Goal: Communication & Community: Answer question/provide support

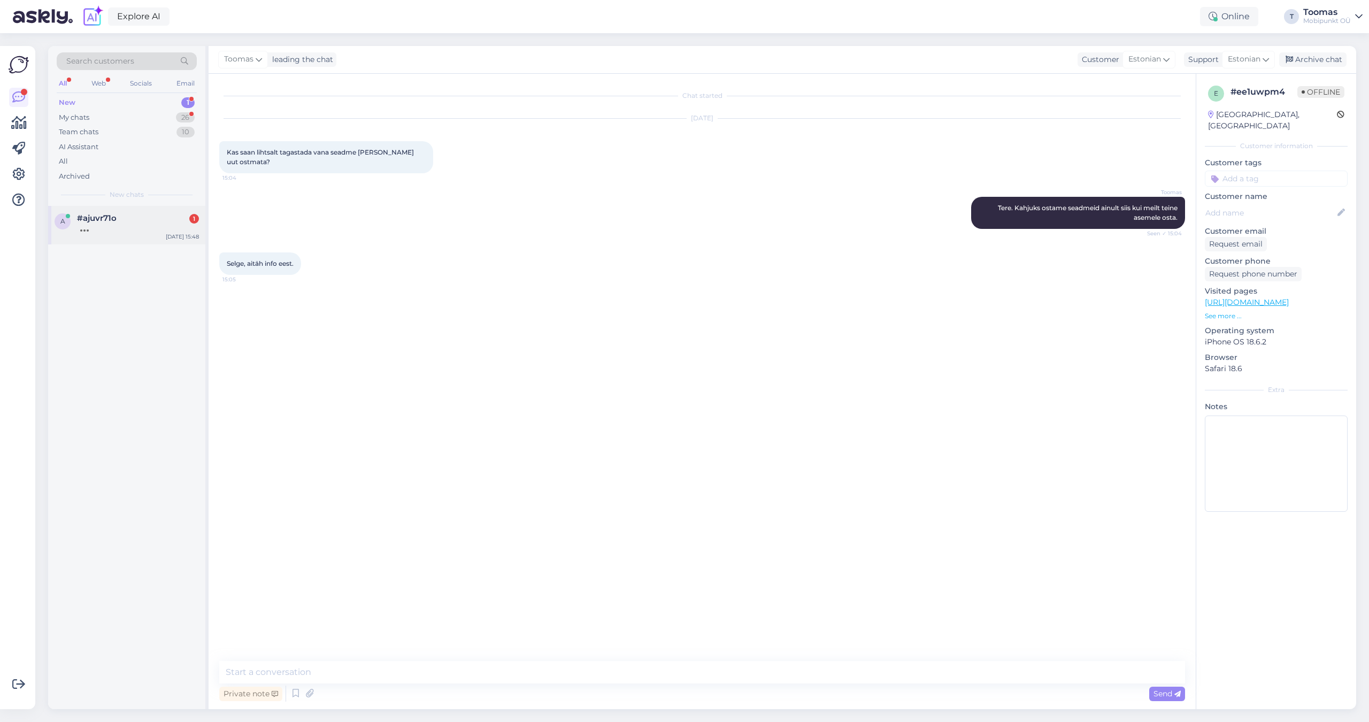
click at [158, 215] on div "#ajuvr71o 1" at bounding box center [138, 218] width 122 height 10
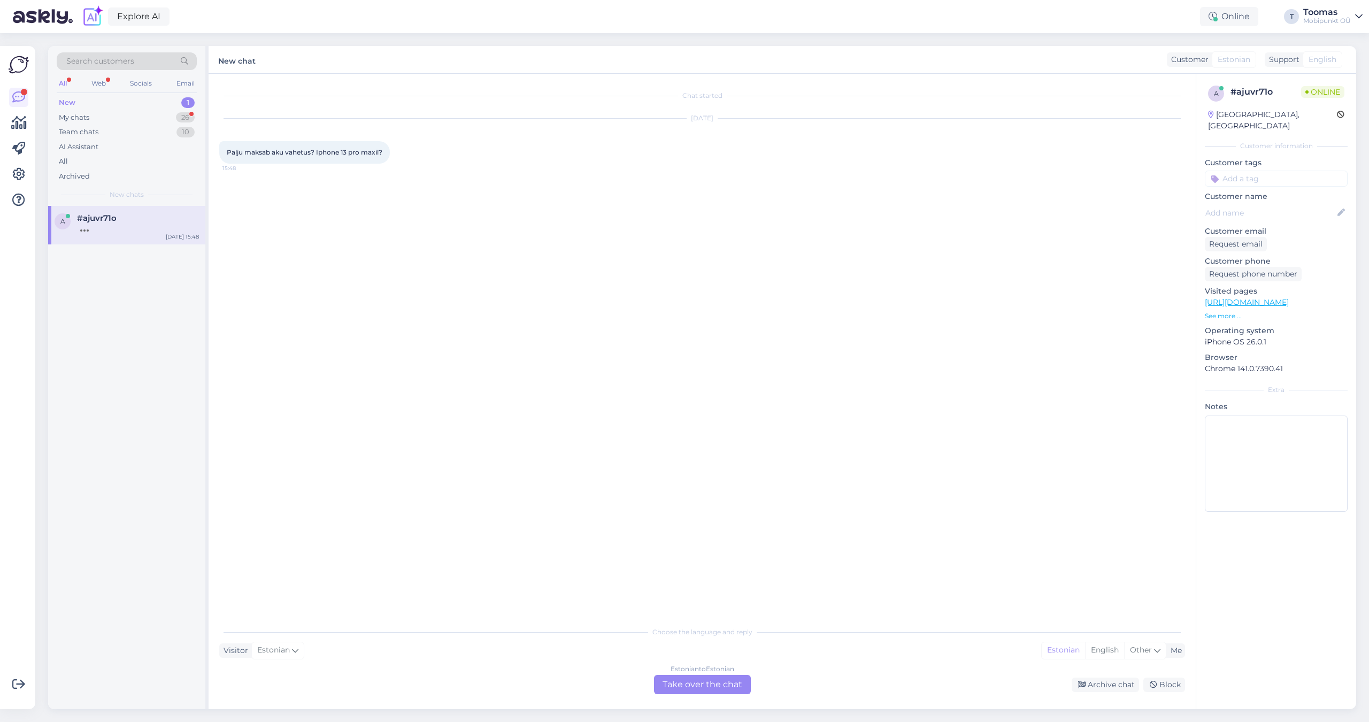
click at [695, 677] on div "Estonian to Estonian Take over the chat" at bounding box center [702, 684] width 97 height 19
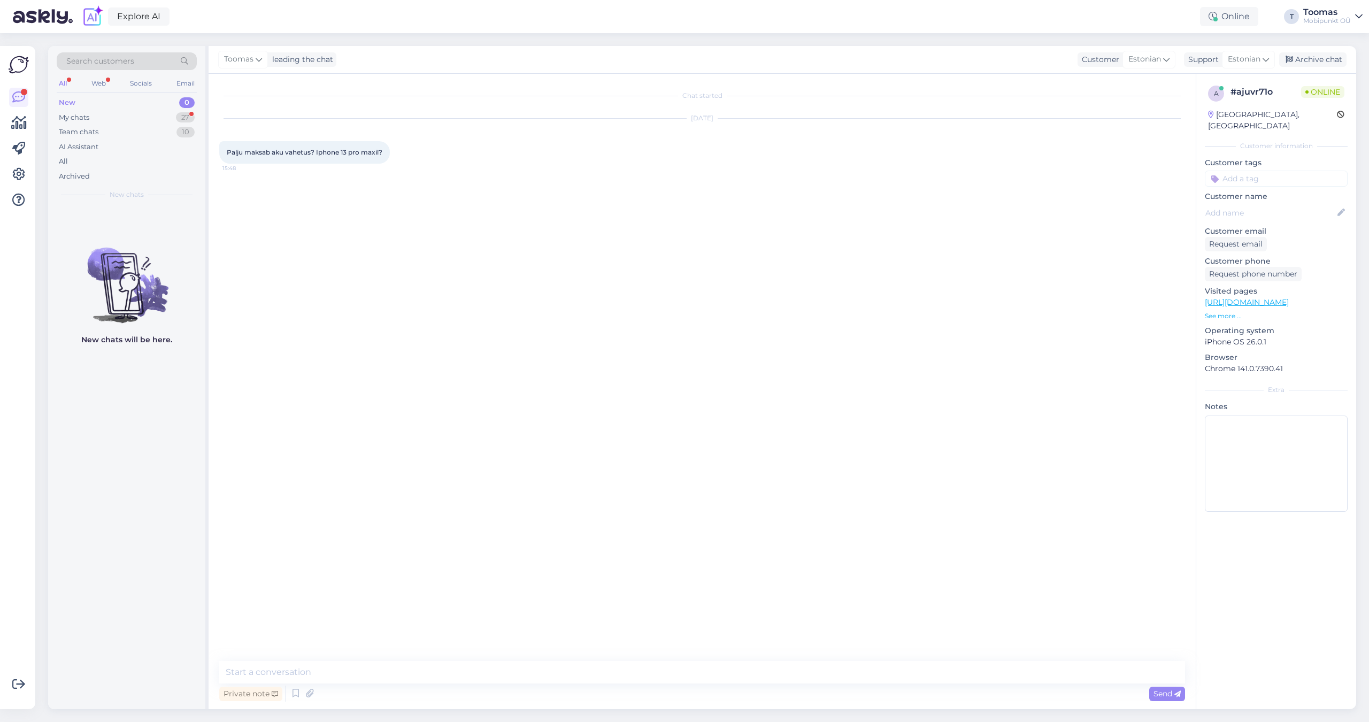
click at [686, 644] on div "Chat started [DATE] Palju maksab aku vahetus? Iphone 13 pro maxil? 15:48" at bounding box center [706, 367] width 975 height 567
click at [686, 667] on textarea at bounding box center [701, 672] width 965 height 22
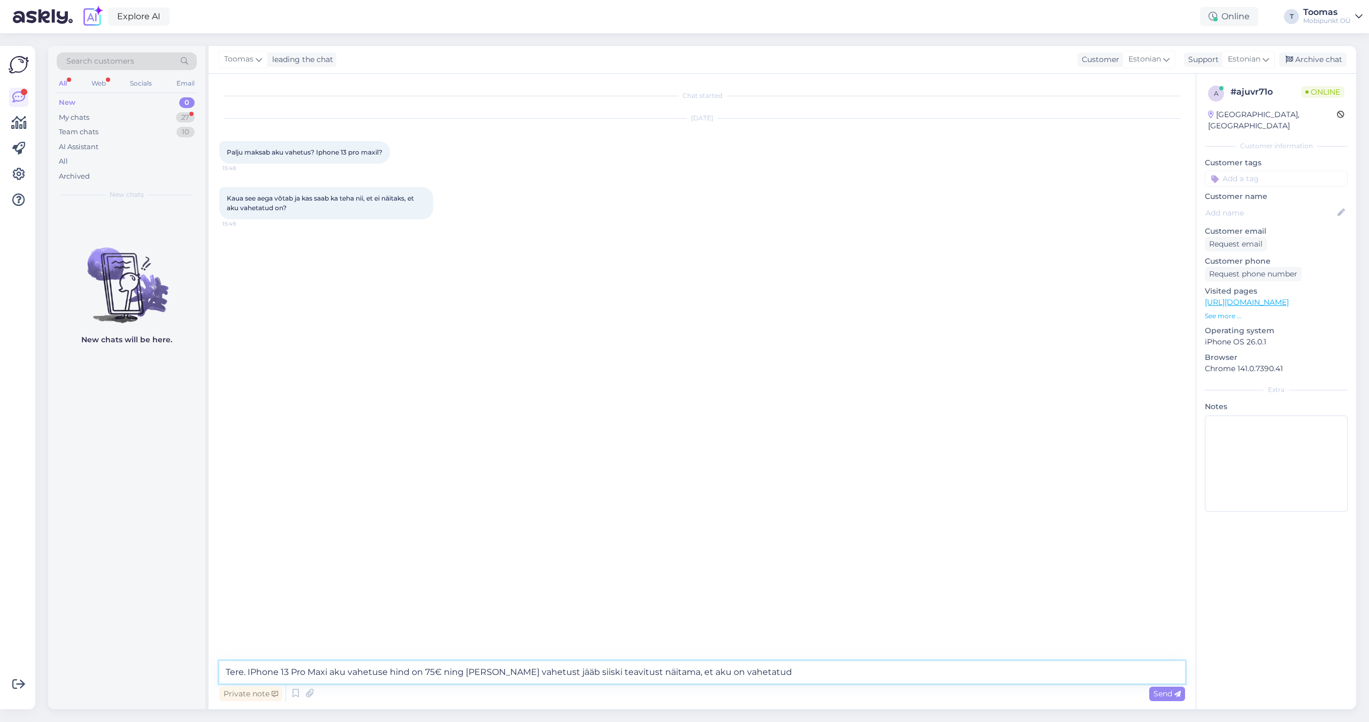
type textarea "Tere. IPhone 13 Pro Maxi aku vahetuse hind on 75€ ning [PERSON_NAME] vahetust j…"
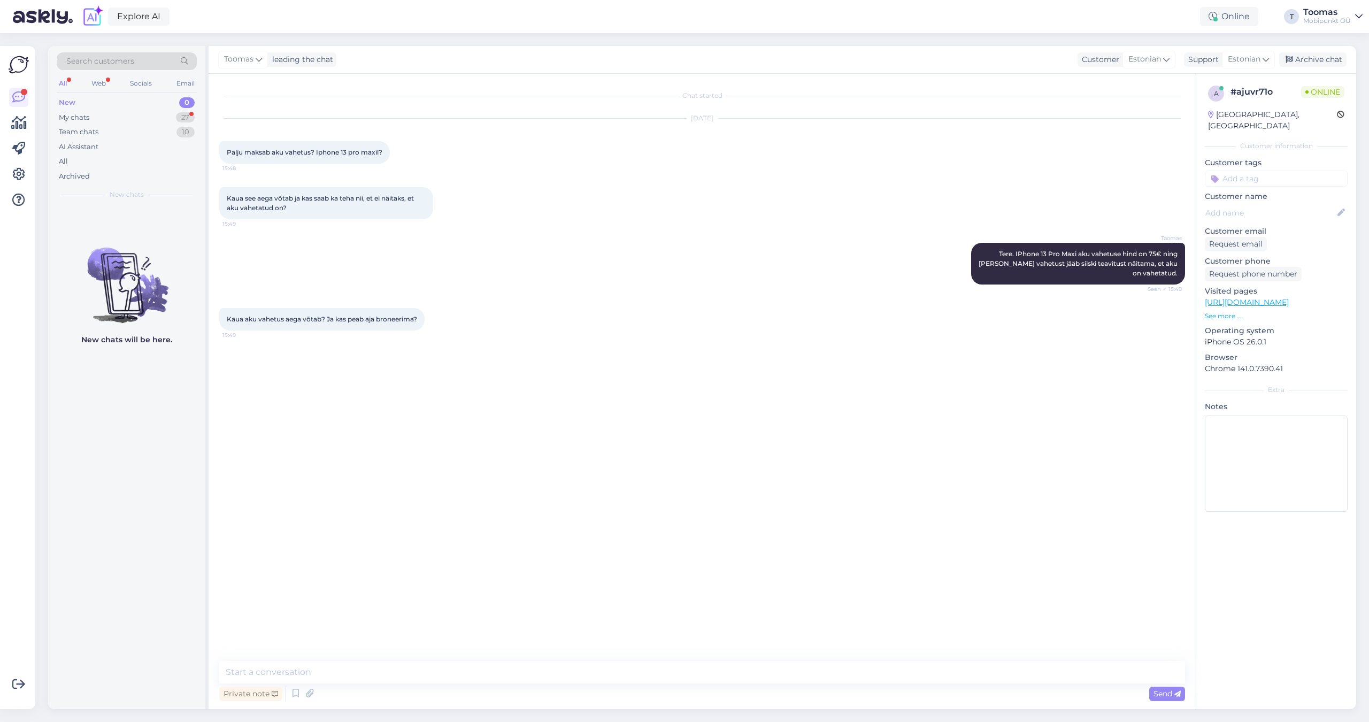
click at [652, 141] on div "[DATE] Palju maksab aku vahetus? Iphone 13 pro maxil? 15:48" at bounding box center [701, 141] width 965 height 68
click at [406, 661] on textarea at bounding box center [701, 672] width 965 height 22
type textarea "Aega ei pea broneerima ning tavaliselt saame selle tunni jooksul tehtud."
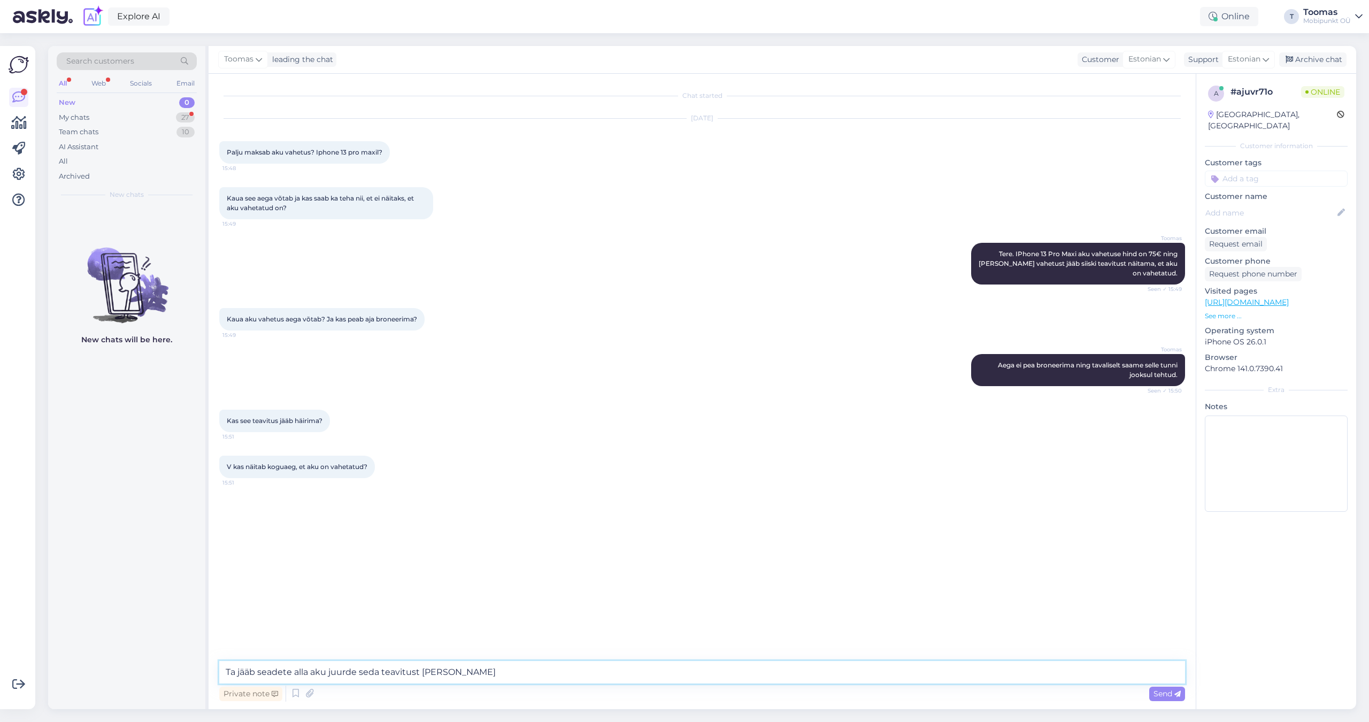
type textarea "Ta jääb seadete alla aku juurde seda teavitust näitama"
type textarea "Otseselt see häirida Teid ei tohiks"
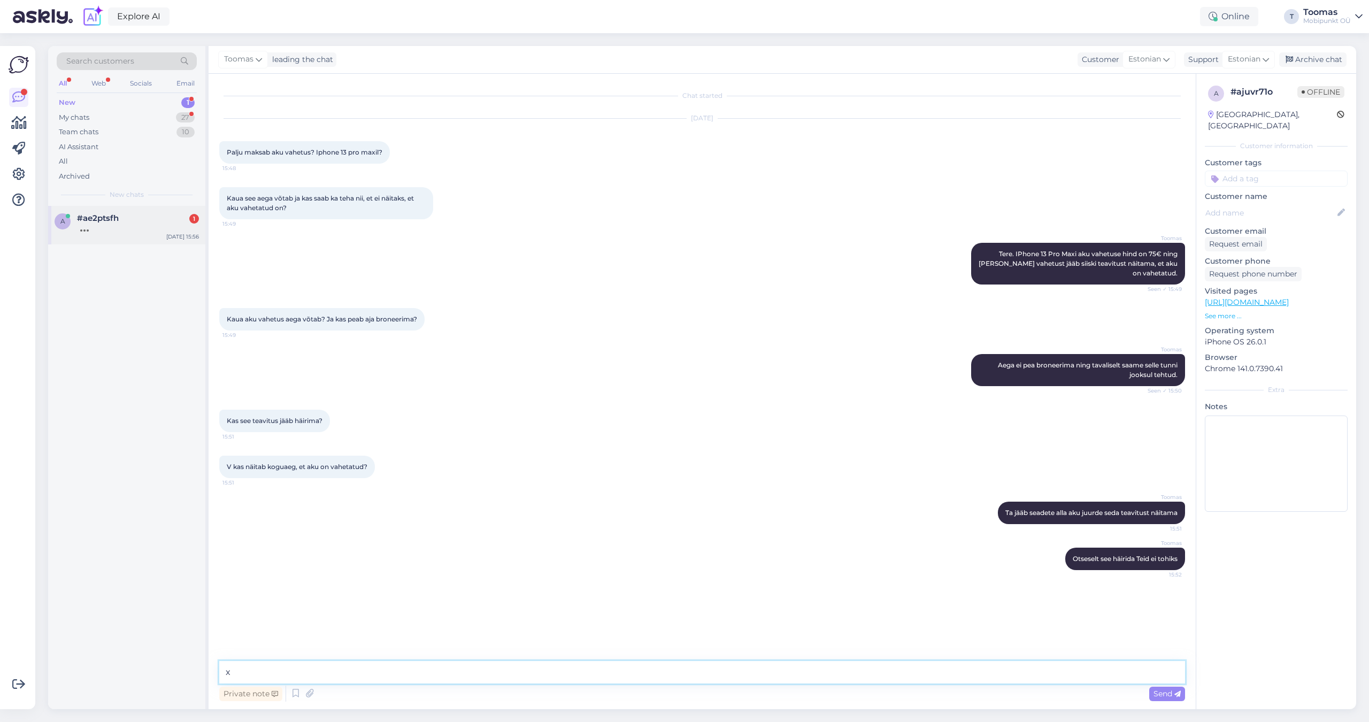
type textarea "x"
click at [101, 230] on div at bounding box center [138, 228] width 122 height 10
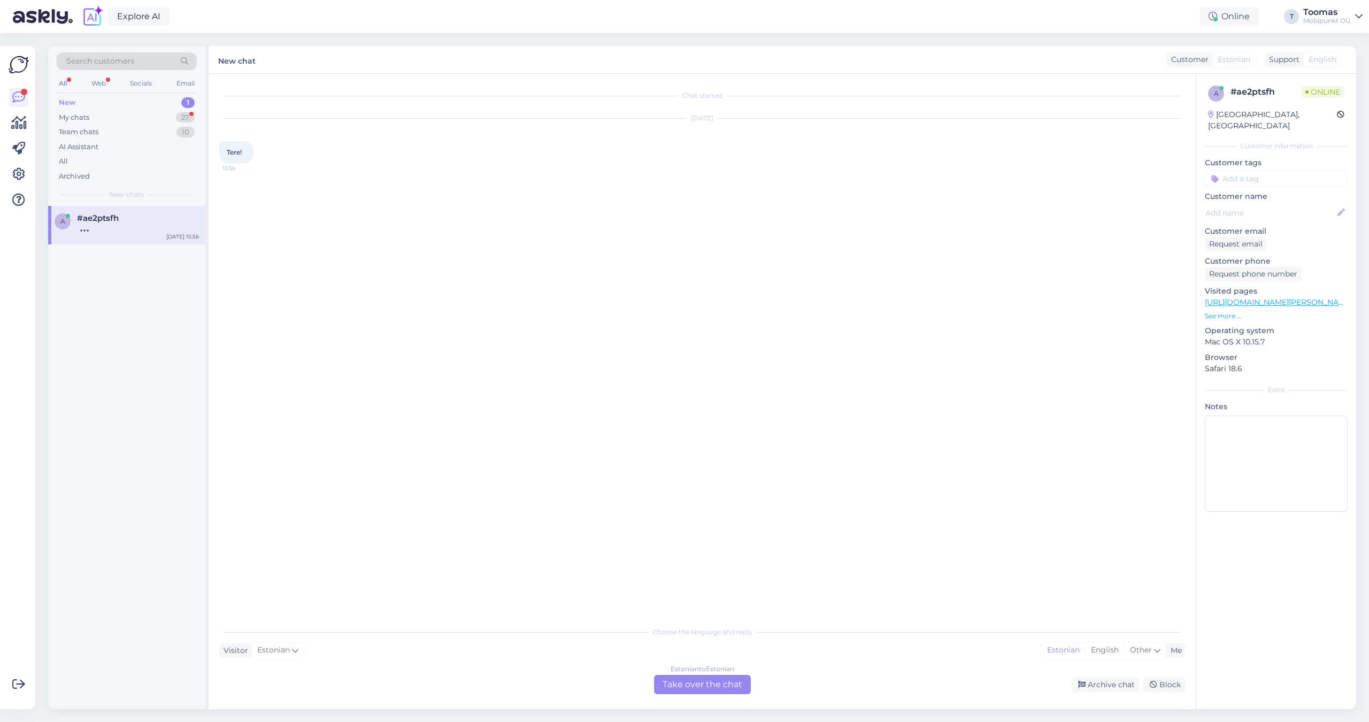
click at [701, 670] on div "Estonian to Estonian" at bounding box center [702, 669] width 64 height 10
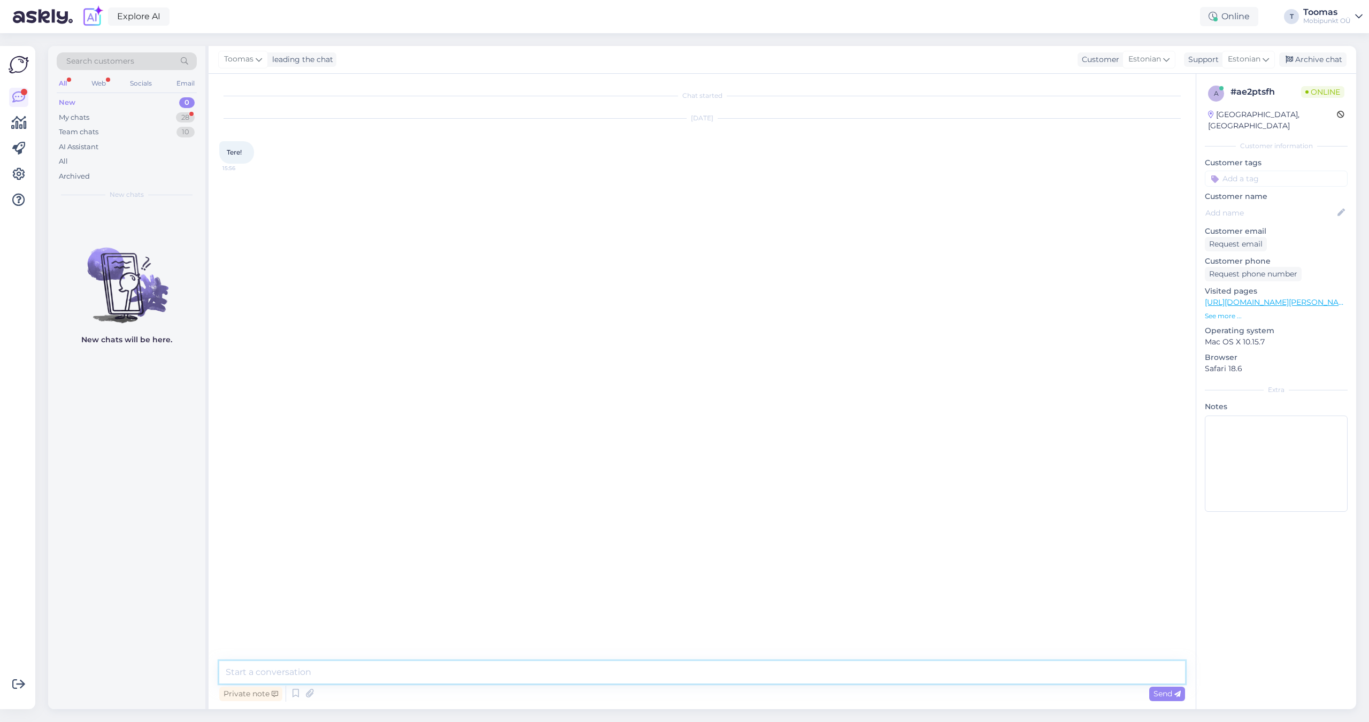
click at [701, 670] on textarea at bounding box center [701, 672] width 965 height 22
type textarea "R"
type textarea "Tere. Kuidas saame abiks olla?"
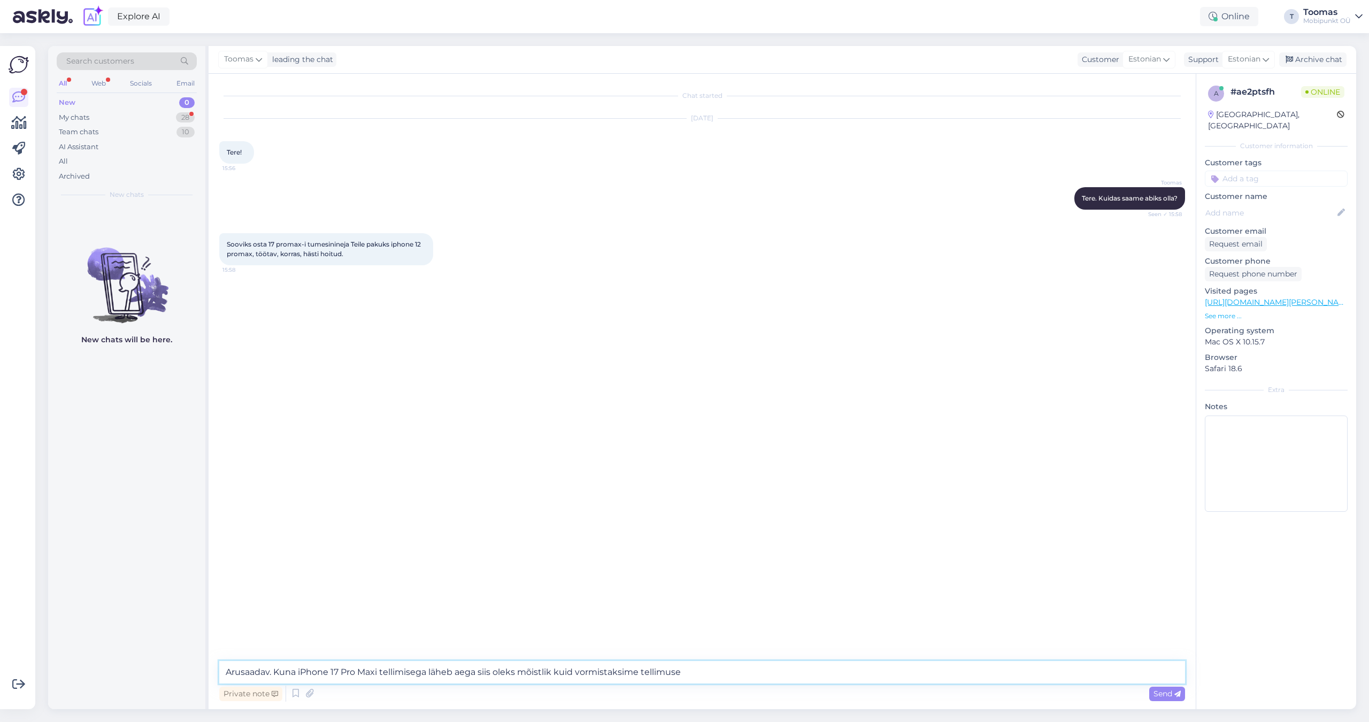
type textarea "Arusaadav. Kuna iPhone 17 Pro Maxi tellimisega läheb aega siis oleks mõistlik k…"
click at [228, 673] on textarea "Kui uus telefon on jõudnud saame [PERSON_NAME] seadme üle vaadata ning üöe" at bounding box center [701, 672] width 965 height 22
click at [794, 666] on textarea "Tellimuse tegemist jaoks vajame 50% ettemaksu. Kui uus telefon on jõudnud saame…" at bounding box center [701, 672] width 965 height 22
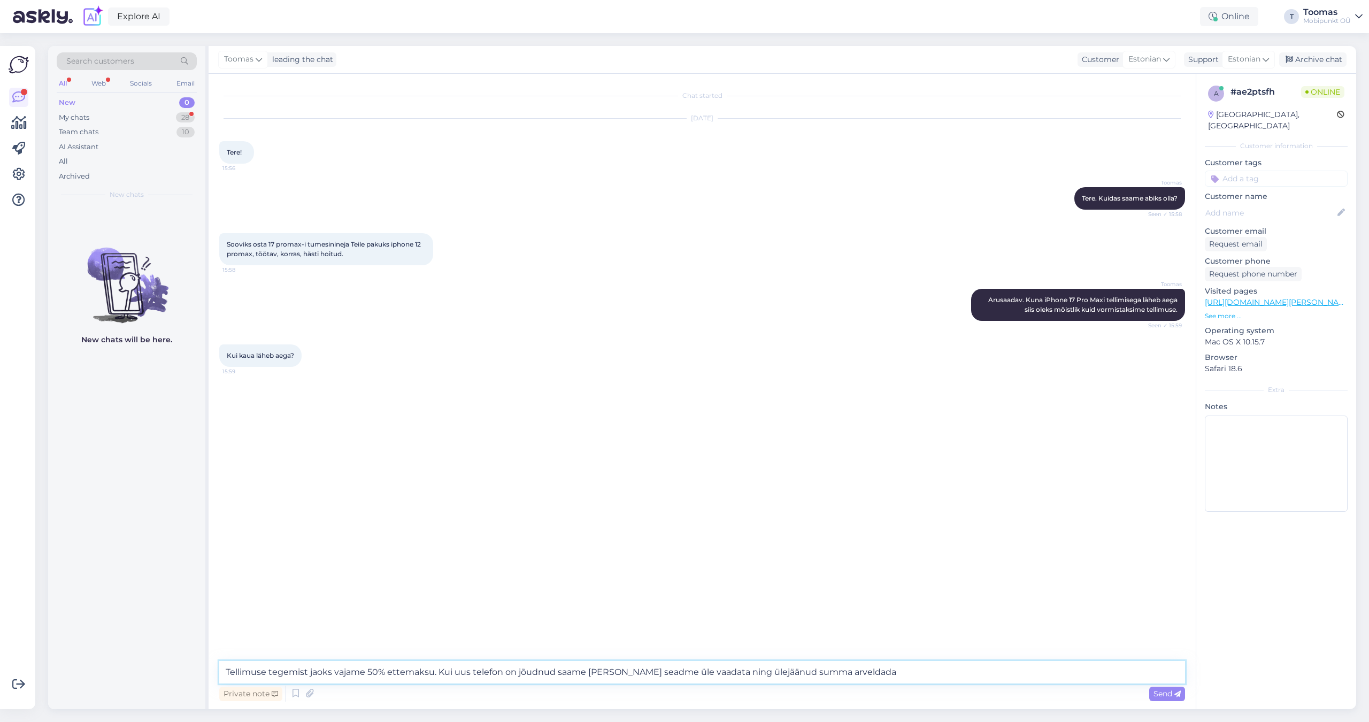
type textarea "Tellimuse tegemist jaoks vajame 50% ettemaksu. Kui uus telefon on jõudnud saame…"
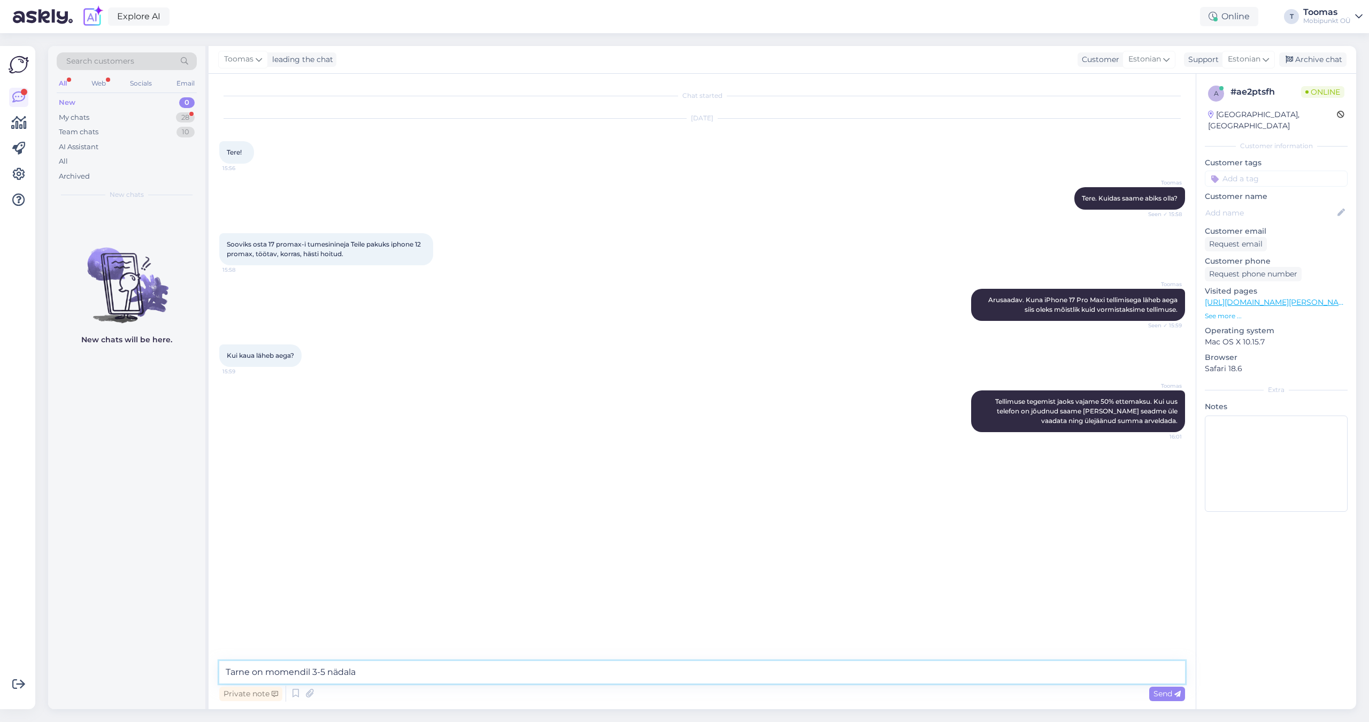
type textarea "Tarne on momendil 3-5 nädalat"
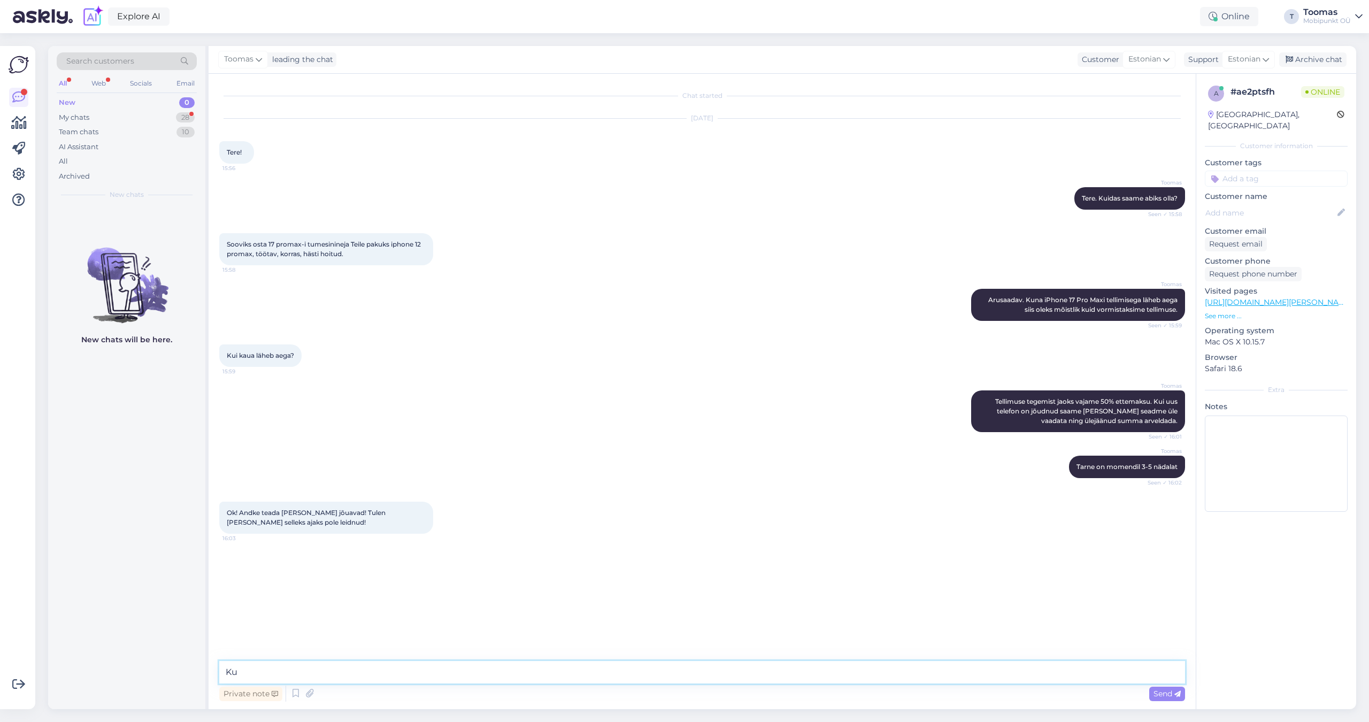
type textarea "K"
type textarea "See tarne oleks siis kui teha tellimus praegu"
type textarea "Kui oodata kuniks need vabamüüki jõuavad võib veel kauem aega minna"
